Goal: Navigation & Orientation: Find specific page/section

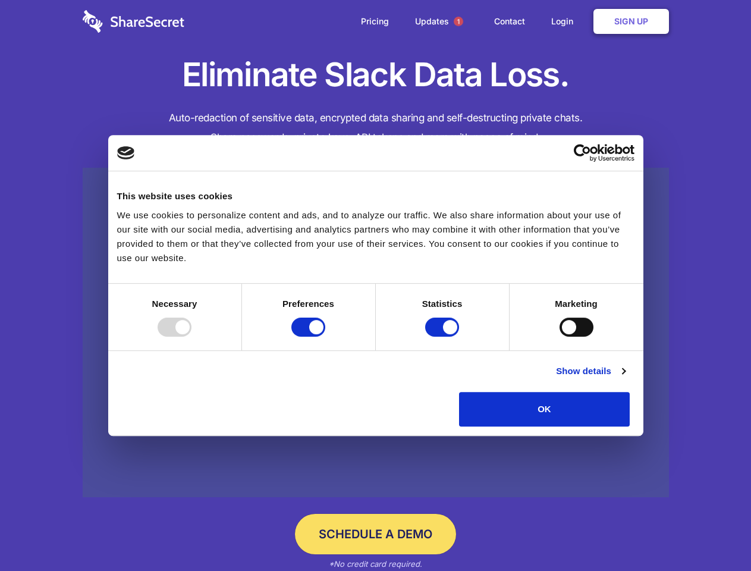
click at [191, 336] on div at bounding box center [175, 326] width 34 height 19
click at [325, 336] on input "Preferences" at bounding box center [308, 326] width 34 height 19
checkbox input "false"
click at [443, 336] on input "Statistics" at bounding box center [442, 326] width 34 height 19
checkbox input "false"
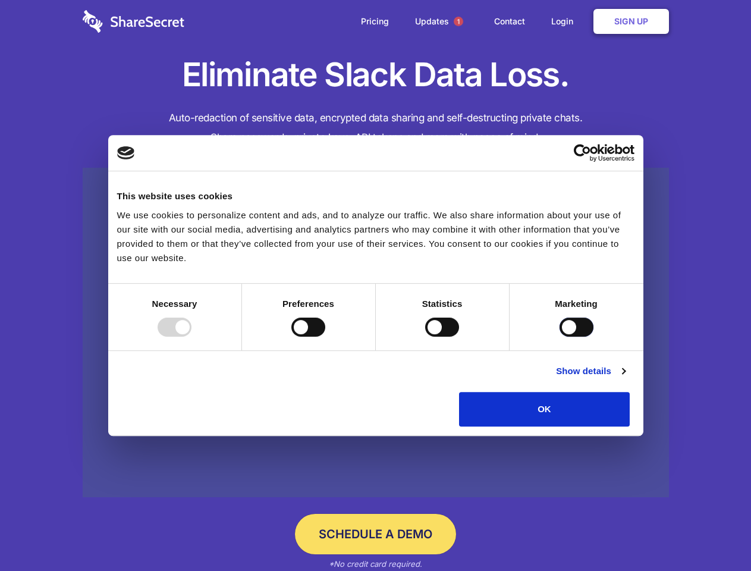
click at [559, 336] on input "Marketing" at bounding box center [576, 326] width 34 height 19
checkbox input "true"
click at [625, 378] on link "Show details" at bounding box center [590, 371] width 69 height 14
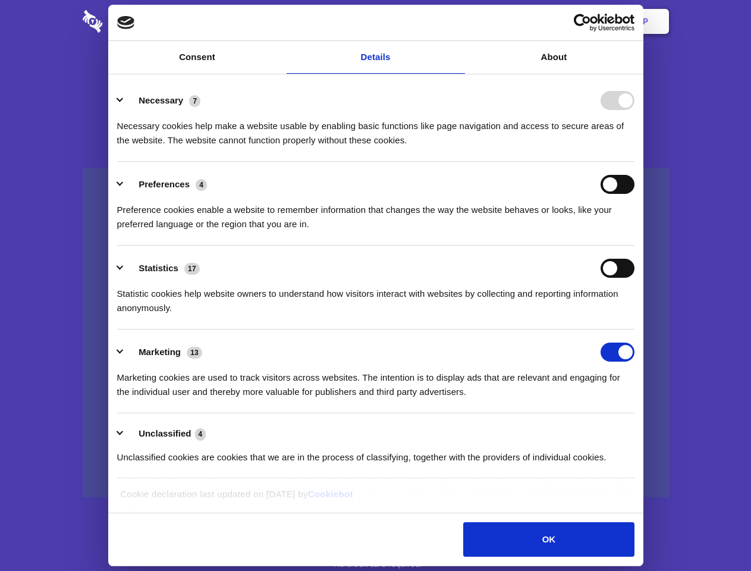
click at [634, 162] on li "Necessary 7 Necessary cookies help make a website usable by enabling basic func…" at bounding box center [375, 120] width 517 height 84
click at [458, 21] on span "1" at bounding box center [459, 22] width 10 height 10
